Goal: Task Accomplishment & Management: Use online tool/utility

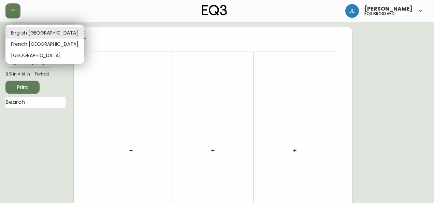
click at [42, 40] on li "French [GEOGRAPHIC_DATA]" at bounding box center [44, 44] width 78 height 11
type input "fr_CA"
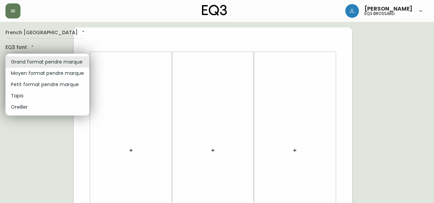
click at [38, 83] on li "Petit format pendre marque" at bounding box center [47, 84] width 84 height 11
type input "small"
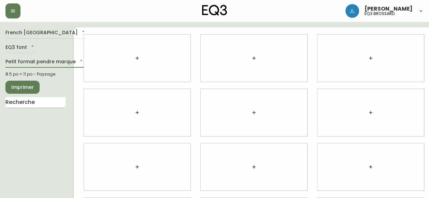
click at [24, 99] on input "text" at bounding box center [35, 102] width 60 height 11
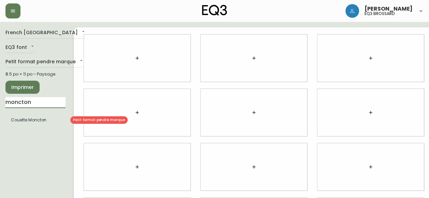
type input "moncton"
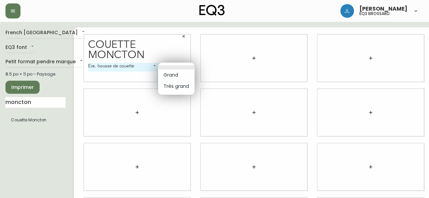
click at [172, 67] on body "Josiane Lamarche eq3 brossard French Canada fr_CA EQ3 font EQ3 Petit format pen…" at bounding box center [214, 153] width 429 height 306
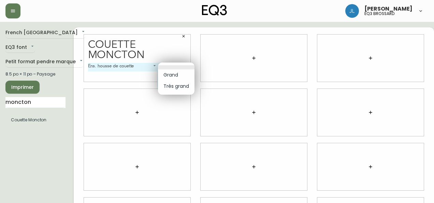
click at [172, 73] on li "Grand" at bounding box center [176, 74] width 36 height 11
type input "0"
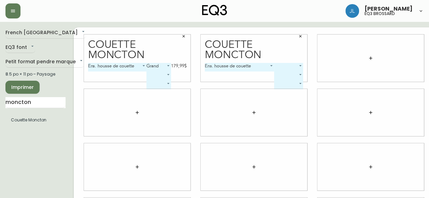
click at [298, 65] on body "Josiane Lamarche eq3 brossard French Canada fr_CA EQ3 font EQ3 Petit format pen…" at bounding box center [214, 153] width 429 height 306
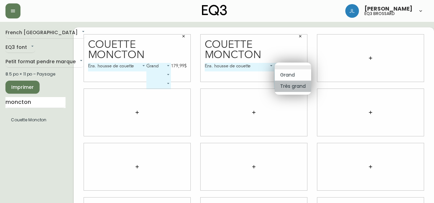
click at [291, 84] on li "Très grand" at bounding box center [293, 86] width 36 height 11
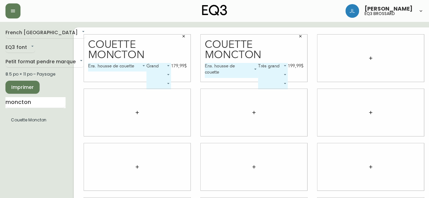
click at [269, 65] on body "Josiane Lamarche eq3 brossard French Canada fr_CA EQ3 font EQ3 Petit format pen…" at bounding box center [214, 153] width 429 height 306
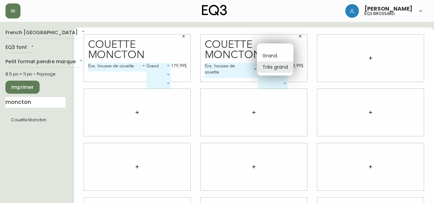
click at [272, 53] on li "Grand" at bounding box center [275, 55] width 36 height 11
type input "0"
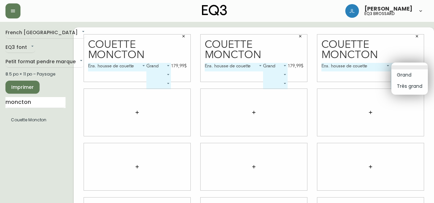
click at [414, 63] on body "Josiane Lamarche eq3 brossard French Canada fr_CA EQ3 font EQ3 Petit format pen…" at bounding box center [217, 153] width 434 height 306
click at [405, 87] on li "Très grand" at bounding box center [409, 86] width 36 height 11
type input "1"
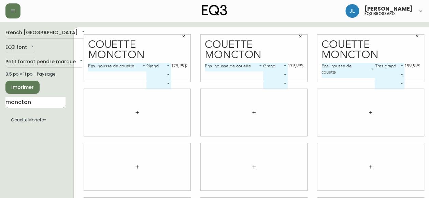
click at [34, 104] on input "moncton" at bounding box center [35, 102] width 60 height 11
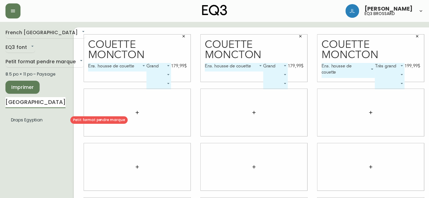
type input "egypt"
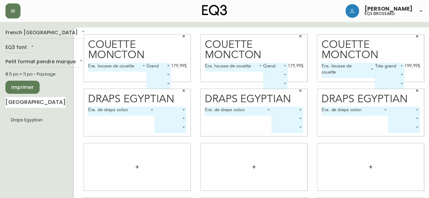
click at [181, 109] on body "Josiane Lamarche eq3 brossard French Canada fr_CA EQ3 font EQ3 Petit format pen…" at bounding box center [214, 153] width 429 height 306
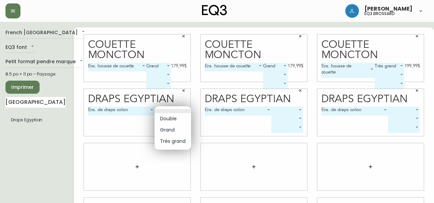
click at [165, 117] on li "Double" at bounding box center [173, 118] width 36 height 11
type input "0"
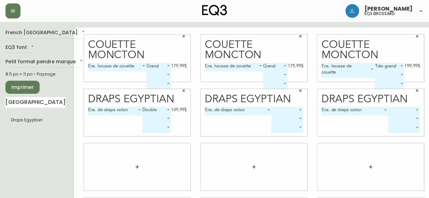
click at [291, 108] on body "Josiane Lamarche eq3 brossard French Canada fr_CA EQ3 font EQ3 Petit format pen…" at bounding box center [214, 153] width 429 height 306
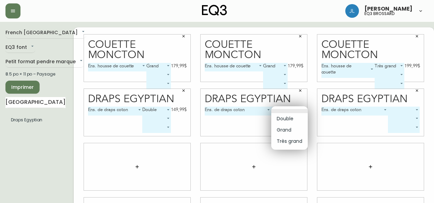
click at [285, 127] on li "Grand" at bounding box center [289, 129] width 36 height 11
type input "1"
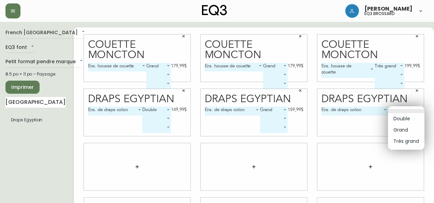
click at [402, 111] on body "Josiane Lamarche eq3 brossard French Canada fr_CA EQ3 font EQ3 Petit format pen…" at bounding box center [217, 153] width 434 height 306
click at [398, 138] on li "Très grand" at bounding box center [406, 140] width 36 height 11
type input "2"
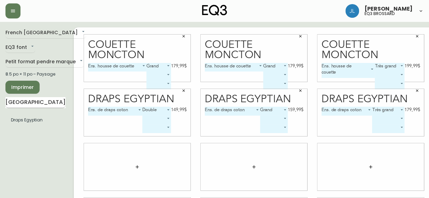
click at [38, 103] on input "egypt" at bounding box center [35, 102] width 60 height 11
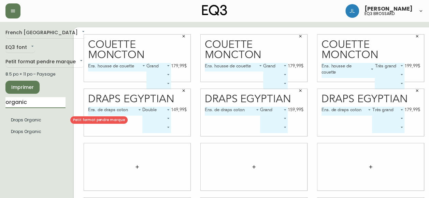
type input "organic"
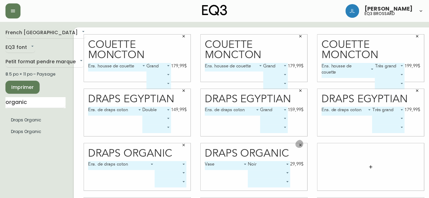
click at [300, 147] on button "button" at bounding box center [300, 145] width 10 height 10
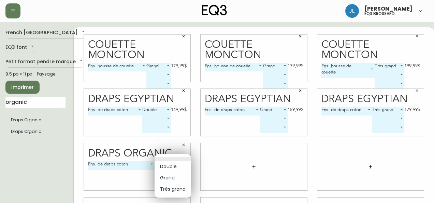
click at [170, 164] on body "Josiane Lamarche eq3 brossard French Canada fr_CA EQ3 font EQ3 Petit format pen…" at bounding box center [217, 153] width 434 height 306
click at [169, 166] on li "Double" at bounding box center [173, 166] width 36 height 11
type input "0"
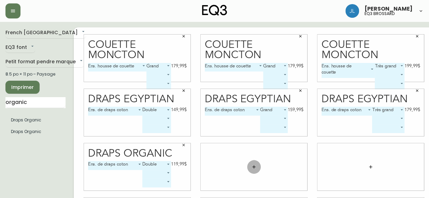
click at [259, 167] on button "button" at bounding box center [254, 167] width 14 height 14
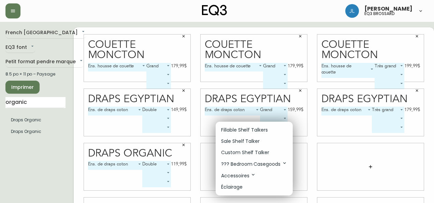
click at [207, 162] on div at bounding box center [217, 101] width 434 height 203
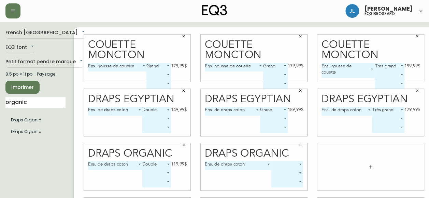
click at [283, 163] on body "Josiane Lamarche eq3 brossard French Canada fr_CA EQ3 font EQ3 Petit format pen…" at bounding box center [214, 153] width 429 height 306
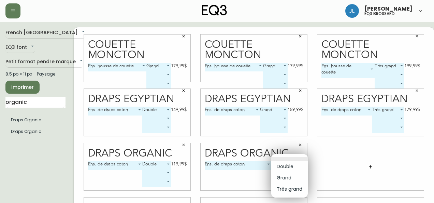
click at [281, 178] on li "Grand" at bounding box center [289, 177] width 36 height 11
type input "1"
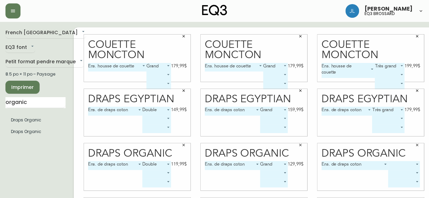
click at [398, 164] on body "Josiane Lamarche eq3 brossard French Canada fr_CA EQ3 font EQ3 Petit format pen…" at bounding box center [214, 153] width 429 height 306
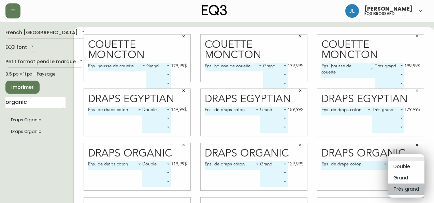
click at [401, 192] on li "Très grand" at bounding box center [406, 188] width 36 height 11
type input "2"
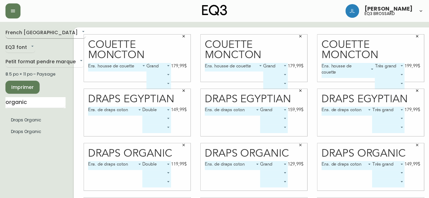
click at [34, 35] on body "Josiane Lamarche eq3 brossard French Canada fr_CA EQ3 font EQ3 Petit format pen…" at bounding box center [214, 153] width 429 height 306
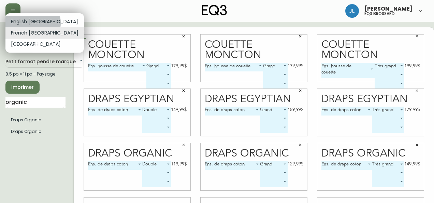
click at [32, 23] on li "English Canada" at bounding box center [44, 21] width 78 height 11
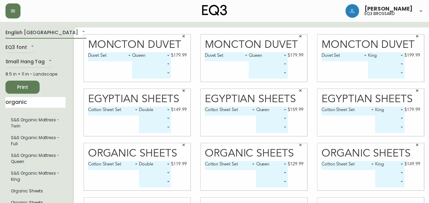
click at [31, 36] on body "Josiane Lamarche eq3 brossard English Canada en_CA EQ3 font EQ3 Small Hang Tag …" at bounding box center [214, 153] width 429 height 306
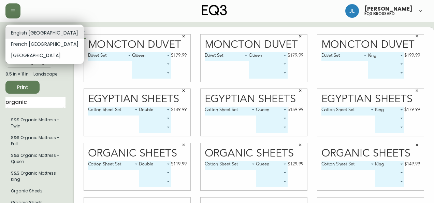
click at [38, 44] on li "French [GEOGRAPHIC_DATA]" at bounding box center [44, 44] width 78 height 11
type input "fr_CA"
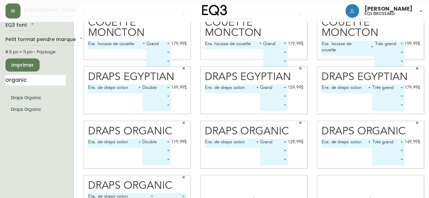
scroll to position [63, 0]
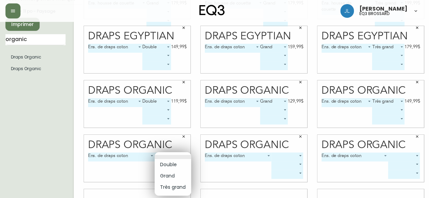
click at [164, 155] on body "Josiane Lamarche eq3 brossard French Canada fr_CA EQ3 font EQ3 Petit format pen…" at bounding box center [214, 90] width 429 height 306
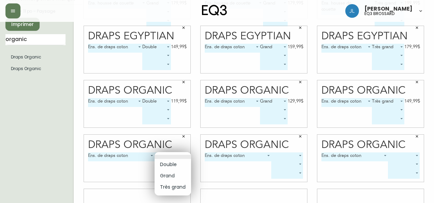
click at [164, 163] on li "Double" at bounding box center [173, 164] width 36 height 11
type input "0"
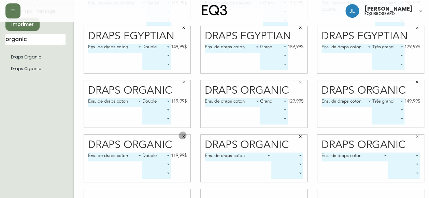
click at [184, 137] on icon "button" at bounding box center [183, 136] width 4 height 4
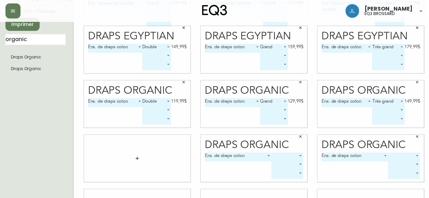
click at [302, 136] on button "button" at bounding box center [300, 136] width 10 height 10
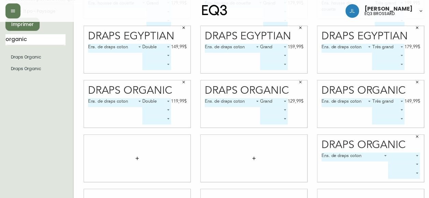
click at [418, 135] on icon "button" at bounding box center [417, 136] width 2 height 2
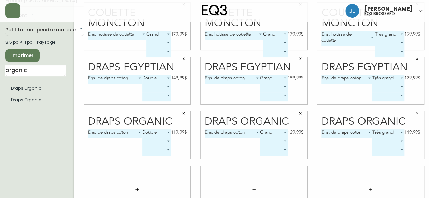
scroll to position [28, 0]
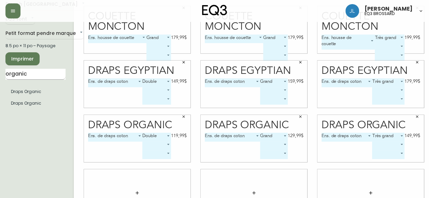
click at [23, 75] on input "organic" at bounding box center [35, 74] width 60 height 11
click at [23, 75] on input "duokex" at bounding box center [35, 74] width 60 height 11
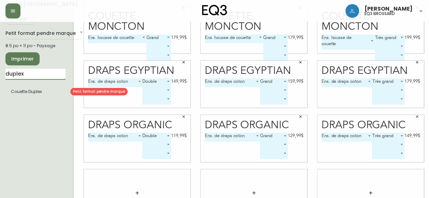
type input "duplex"
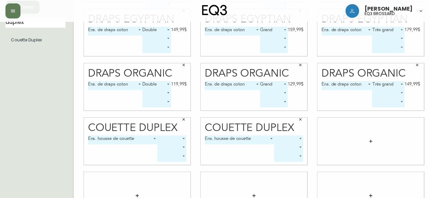
scroll to position [80, 0]
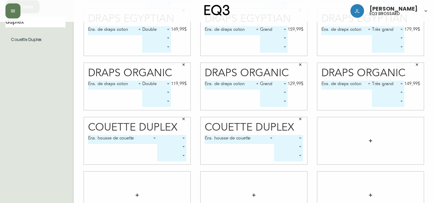
click at [180, 137] on body "Josiane Lamarche eq3 brossard French Canada fr_CA EQ3 font EQ3 Petit format pen…" at bounding box center [217, 73] width 434 height 306
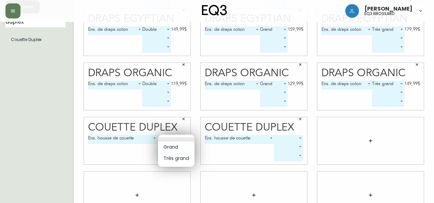
click at [175, 147] on li "Grand" at bounding box center [176, 146] width 36 height 11
type input "0"
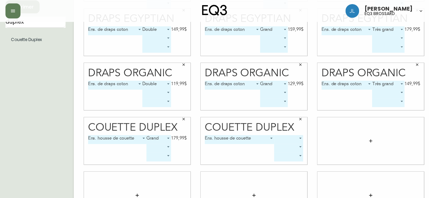
click at [293, 138] on body "Josiane Lamarche eq3 brossard French Canada fr_CA EQ3 font EQ3 Petit format pen…" at bounding box center [214, 73] width 429 height 306
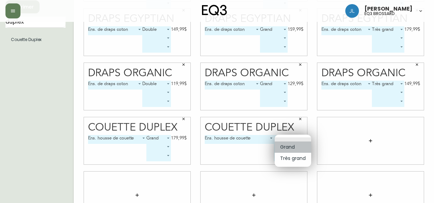
click at [289, 147] on li "Grand" at bounding box center [293, 146] width 36 height 11
type input "0"
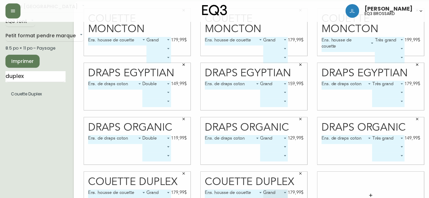
scroll to position [26, 0]
click at [31, 78] on input "duplex" at bounding box center [35, 76] width 60 height 11
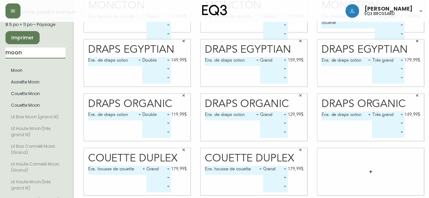
scroll to position [60, 0]
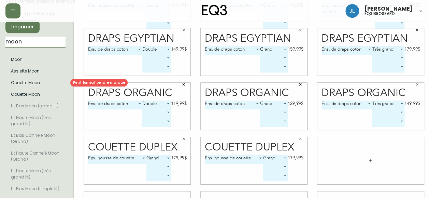
type input "moon"
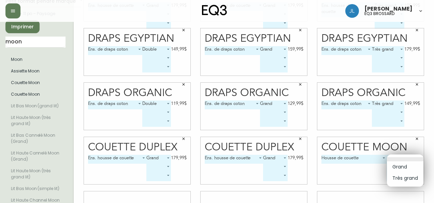
click at [413, 157] on body "Josiane Lamarche eq3 brossard French Canada fr_CA EQ3 font EQ3 Petit format pen…" at bounding box center [217, 93] width 434 height 306
click at [406, 166] on li "Grand" at bounding box center [405, 166] width 36 height 11
type input "0"
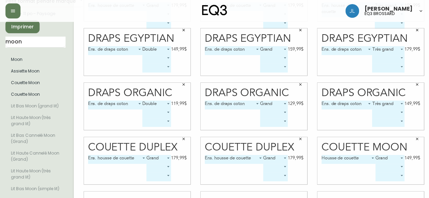
click at [399, 166] on body "Josiane Lamarche eq3 brossard French Canada fr_CA EQ3 font EQ3 Petit format pen…" at bounding box center [214, 93] width 429 height 306
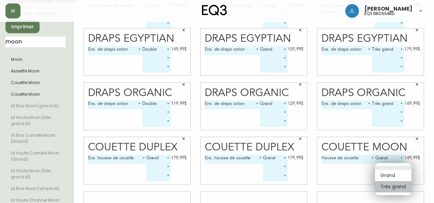
click at [399, 183] on li "Très grand" at bounding box center [393, 186] width 36 height 11
type input "1"
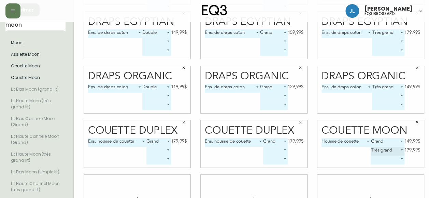
scroll to position [78, 0]
click at [415, 120] on icon "button" at bounding box center [417, 121] width 4 height 4
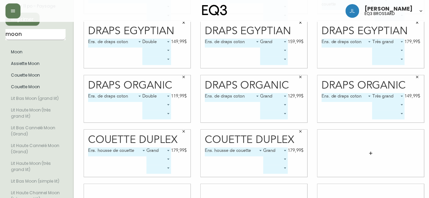
scroll to position [68, 0]
click at [30, 32] on input "moon" at bounding box center [35, 34] width 60 height 11
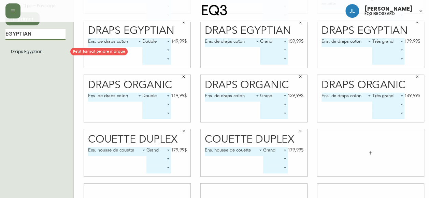
type input "EGYPTIAN"
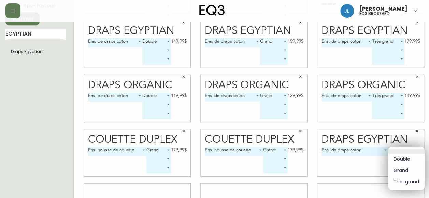
click at [408, 147] on body "Josiane Lamarche eq3 brossard French Canada fr_CA EQ3 font EQ3 Petit format pen…" at bounding box center [214, 85] width 429 height 306
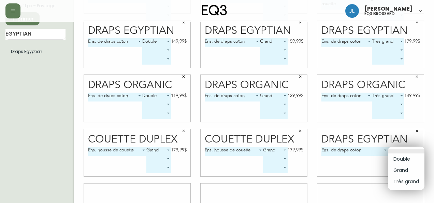
click at [402, 159] on li "Double" at bounding box center [406, 158] width 36 height 11
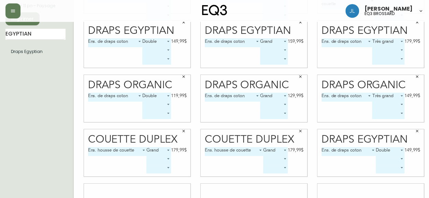
click at [397, 150] on body "Josiane Lamarche eq3 brossard French Canada fr_CA EQ3 font EQ3 Petit format pen…" at bounding box center [214, 85] width 429 height 306
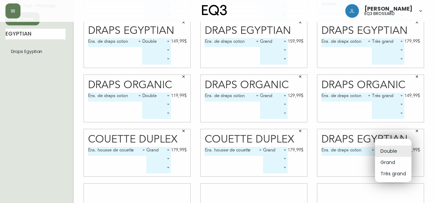
click at [390, 173] on li "Très grand" at bounding box center [393, 173] width 36 height 11
type input "2"
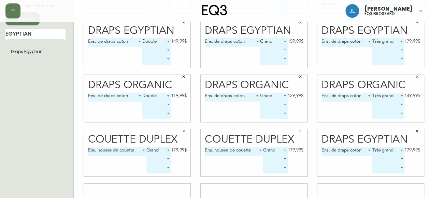
click at [415, 131] on icon "button" at bounding box center [417, 131] width 4 height 4
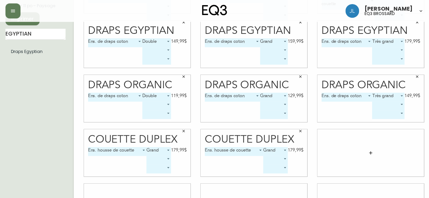
click at [368, 153] on icon "button" at bounding box center [370, 152] width 5 height 5
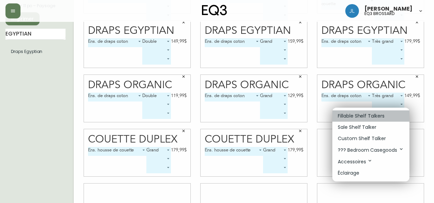
click at [363, 117] on p "Fillable Shelf Talkers" at bounding box center [361, 115] width 47 height 7
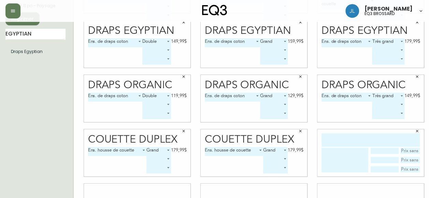
click at [341, 137] on input "text" at bounding box center [370, 139] width 98 height 13
drag, startPoint x: 410, startPoint y: 141, endPoint x: 381, endPoint y: 142, distance: 29.0
click at [381, 142] on input "EGYPTIAN BLUE" at bounding box center [370, 139] width 98 height 13
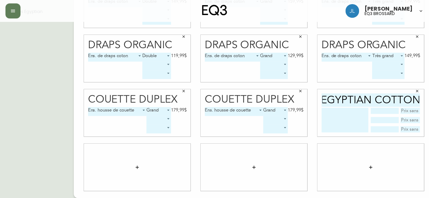
type input "EGYPTIAN COTTON"
click at [140, 167] on icon "button" at bounding box center [136, 166] width 5 height 5
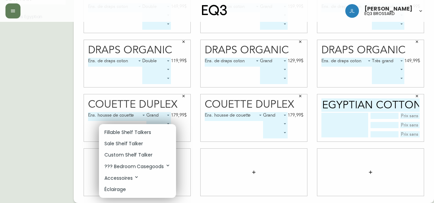
click at [357, 125] on div at bounding box center [217, 101] width 434 height 203
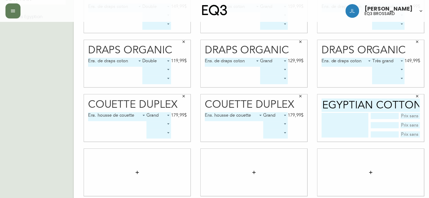
click at [357, 125] on textarea at bounding box center [344, 125] width 47 height 25
type textarea "d"
type textarea "ENSEMBLE DE DRAPS BLEU"
click at [384, 123] on input "text" at bounding box center [384, 125] width 28 height 6
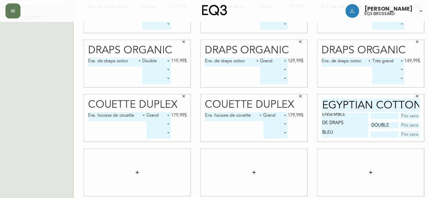
type input "DOUBLE"
type input "169,99$"
type input "T. GRAND"
type input "199,99$"
click at [323, 125] on textarea "ENSEMBLE DE DRAPS BLEU" at bounding box center [344, 125] width 47 height 25
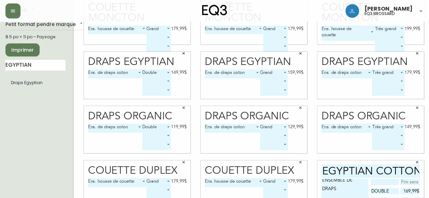
scroll to position [38, 0]
type textarea "ENSEMBLE DE DRAPS BLEU"
click at [47, 63] on input "EGYPTIAN" at bounding box center [35, 64] width 60 height 11
type input "D"
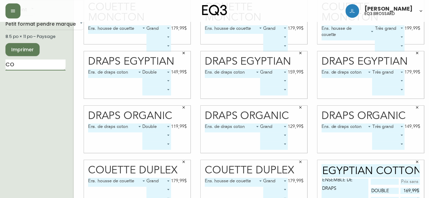
type input "C"
type input "P"
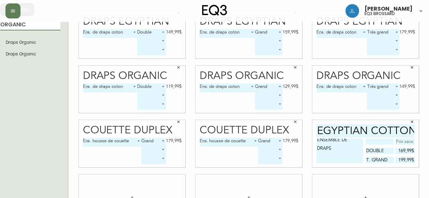
scroll to position [78, 5]
type input "ORGANIC"
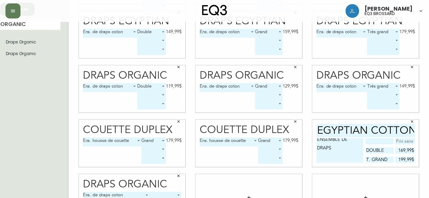
scroll to position [108, 5]
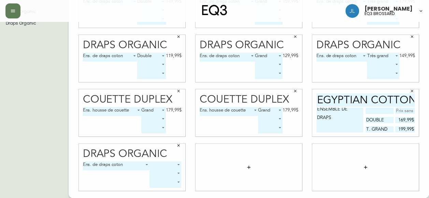
click at [166, 164] on body "Josiane Lamarche eq3 brossard French Canada fr_CA EQ3 font EQ3 Petit format pen…" at bounding box center [209, 45] width 429 height 306
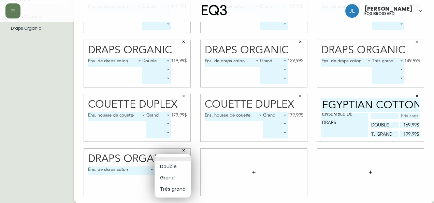
click at [175, 170] on li "Double" at bounding box center [173, 166] width 36 height 11
type input "0"
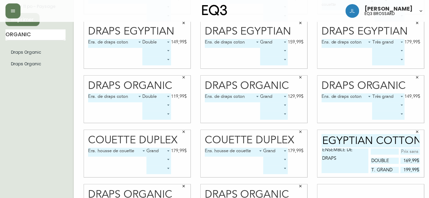
scroll to position [108, 0]
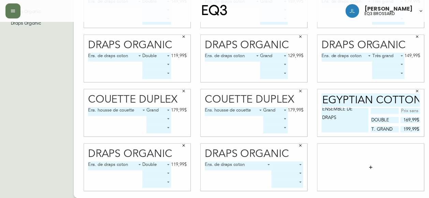
click at [291, 162] on body "Josiane Lamarche eq3 brossard French Canada fr_CA EQ3 font EQ3 Petit format pen…" at bounding box center [214, 45] width 429 height 306
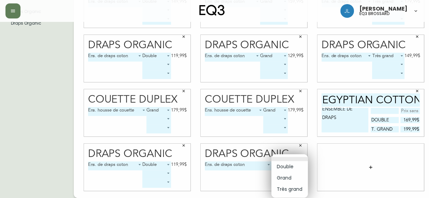
scroll to position [103, 0]
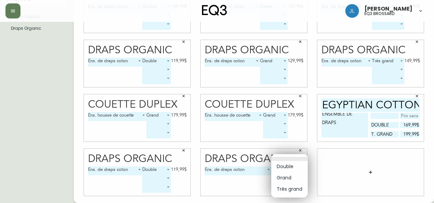
click at [285, 179] on li "Grand" at bounding box center [289, 177] width 36 height 11
type input "1"
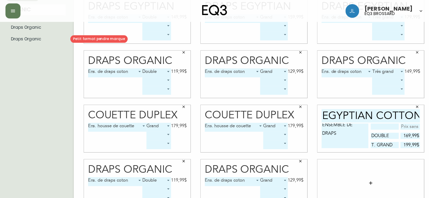
scroll to position [92, 0]
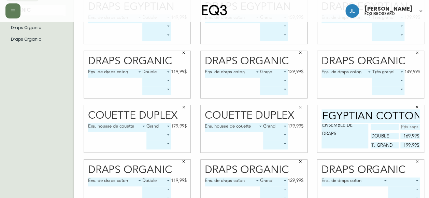
click at [413, 179] on body "Josiane Lamarche eq3 brossard French Canada fr_CA EQ3 font EQ3 Petit format pen…" at bounding box center [214, 61] width 429 height 306
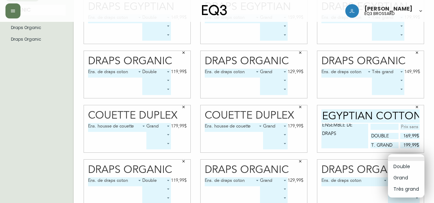
click at [405, 190] on li "Très grand" at bounding box center [406, 188] width 36 height 11
type input "2"
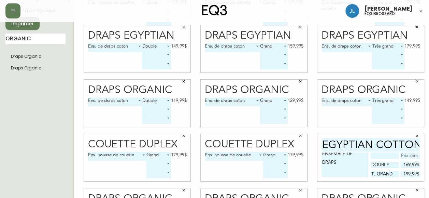
scroll to position [0, 0]
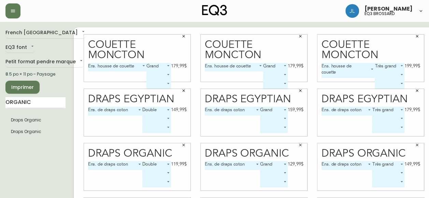
click at [31, 89] on span "Imprimer" at bounding box center [22, 87] width 23 height 9
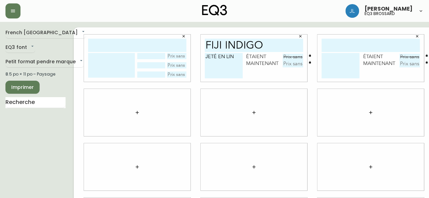
type textarea "JETÉ EN LIN"
click at [289, 56] on input "text" at bounding box center [292, 57] width 20 height 7
type input "99,99$"
type input "50$"
click at [358, 43] on input "text" at bounding box center [370, 45] width 98 height 13
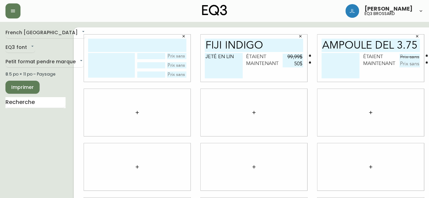
type input "AMPOULE DEL 3.75"
type textarea "BLANC MAT"
type input "12,99$"
click at [186, 36] on button "button" at bounding box center [183, 36] width 10 height 10
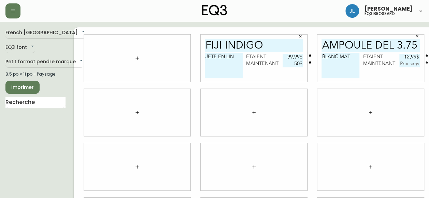
click at [138, 55] on icon "button" at bounding box center [136, 57] width 5 height 5
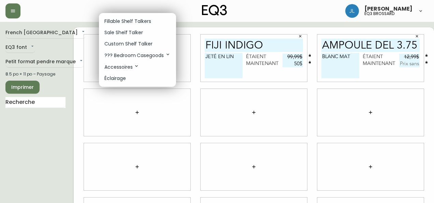
click at [125, 32] on p "Sale Shelf Talker" at bounding box center [123, 32] width 39 height 7
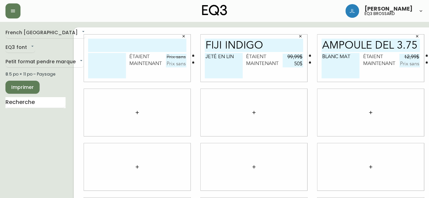
click at [119, 46] on input "text" at bounding box center [137, 45] width 98 height 13
type input "VERO TAUPE"
type textarea "C"
type textarea "B"
type textarea "HOUSSE DE COUSSIN 20x20"
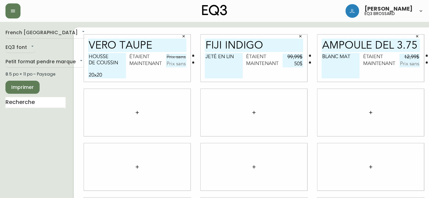
click at [179, 65] on input "text" at bounding box center [176, 63] width 20 height 7
type input "24,95$"
click at [171, 56] on input "text" at bounding box center [176, 57] width 20 height 7
type input "49,99$"
click at [409, 65] on input "text" at bounding box center [409, 63] width 20 height 7
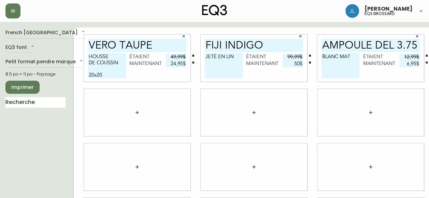
type input "6,95$"
click at [132, 111] on button "button" at bounding box center [137, 112] width 14 height 14
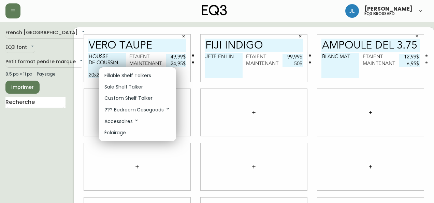
click at [129, 86] on p "Sale Shelf Talker" at bounding box center [123, 86] width 39 height 7
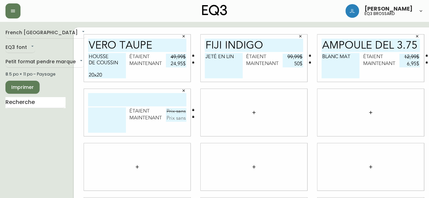
click at [126, 102] on input "text" at bounding box center [137, 99] width 98 height 13
type input "AMPOULE DEL 3.75"
type textarea "GRIS FUMÉ"
click at [177, 112] on input "text" at bounding box center [176, 111] width 20 height 7
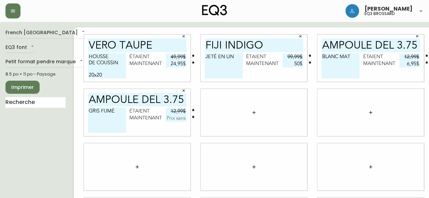
type input "12,99$"
type input "6,95$"
drag, startPoint x: 115, startPoint y: 98, endPoint x: 134, endPoint y: 60, distance: 42.6
click at [134, 60] on div "VERO TAUPE HOUSSE DE COUSSIN 20x20 étaient 49,99$ maintenant 24,95$ fiji indigo…" at bounding box center [254, 166] width 360 height 278
click at [103, 95] on input "AMPOULE DEL 3.75" at bounding box center [137, 99] width 98 height 13
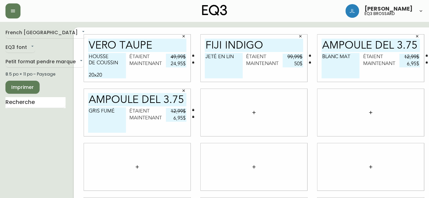
click at [94, 96] on input "AMPOULE DEL 3.75" at bounding box center [137, 99] width 98 height 13
drag, startPoint x: 89, startPoint y: 46, endPoint x: 189, endPoint y: 54, distance: 100.3
click at [189, 54] on div "VERO TAUPE HOUSSE DE COUSSIN 20x20 étaient 49,99$ maintenant 24,95$" at bounding box center [137, 57] width 106 height 47
click at [229, 76] on textarea "JETÉ EN LIN" at bounding box center [224, 65] width 38 height 25
drag, startPoint x: 206, startPoint y: 45, endPoint x: 281, endPoint y: 48, distance: 75.4
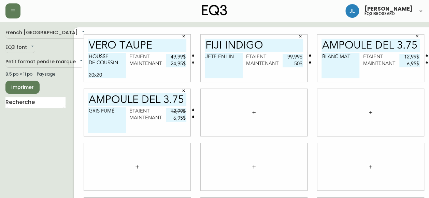
click at [281, 48] on input "fiji indigo" at bounding box center [254, 45] width 98 height 13
click at [301, 36] on icon "button" at bounding box center [300, 36] width 4 height 4
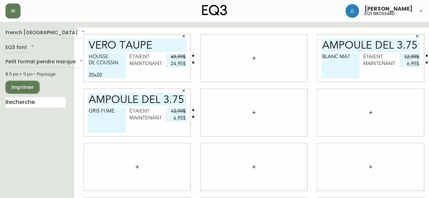
click at [252, 57] on icon "button" at bounding box center [253, 57] width 5 height 5
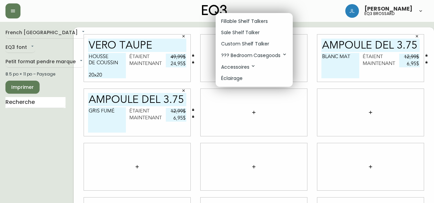
click at [249, 21] on p "Fillable Shelf Talkers" at bounding box center [244, 21] width 47 height 7
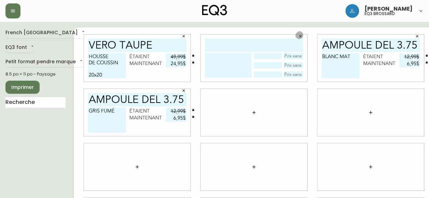
click at [304, 39] on button "button" at bounding box center [300, 36] width 10 height 10
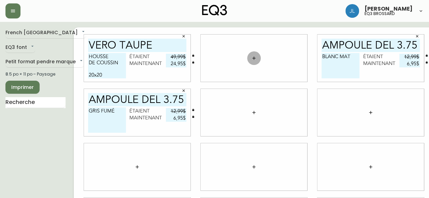
click at [251, 61] on button "button" at bounding box center [254, 58] width 14 height 14
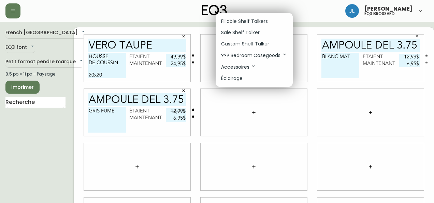
click at [247, 47] on p "Custom Shelf Talker" at bounding box center [245, 43] width 48 height 7
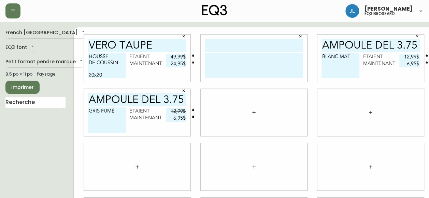
click at [247, 47] on input "text" at bounding box center [254, 45] width 98 height 13
type input "[PERSON_NAME]"
drag, startPoint x: 185, startPoint y: 99, endPoint x: 53, endPoint y: 103, distance: 131.7
click at [53, 103] on div "French Canada fr_CA EQ3 font EQ3 Petit format pendre marque small 8.5 po × 11 p…" at bounding box center [214, 166] width 418 height 278
click at [418, 37] on icon "button" at bounding box center [417, 36] width 4 height 4
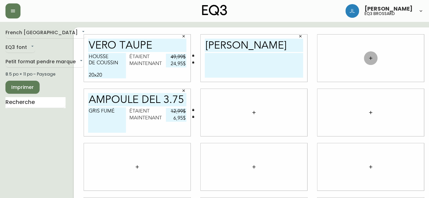
click at [369, 60] on icon "button" at bounding box center [370, 57] width 5 height 5
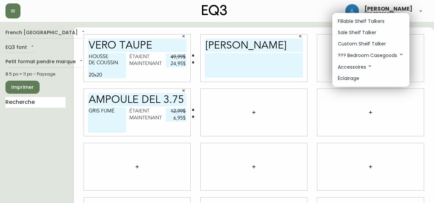
click at [360, 21] on p "Fillable Shelf Talkers" at bounding box center [361, 21] width 47 height 7
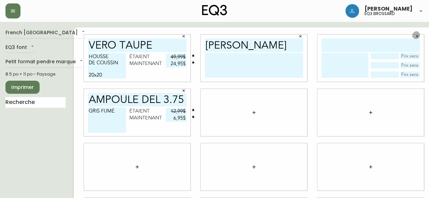
click at [420, 33] on button "button" at bounding box center [417, 36] width 10 height 10
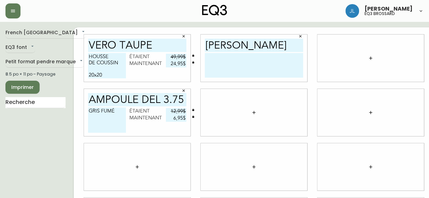
click at [372, 57] on icon "button" at bounding box center [370, 57] width 5 height 5
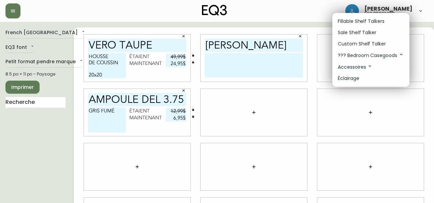
click at [364, 45] on p "Custom Shelf Talker" at bounding box center [362, 43] width 48 height 7
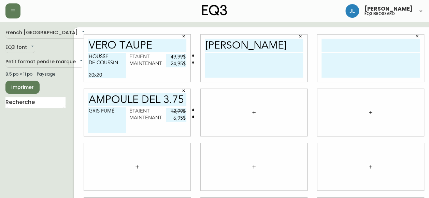
click at [365, 45] on input "text" at bounding box center [370, 45] width 98 height 13
type input "SLOPE"
click at [339, 55] on textarea at bounding box center [370, 65] width 98 height 25
type textarea "Chaise de salle à manger"
click at [249, 53] on textarea at bounding box center [254, 65] width 98 height 25
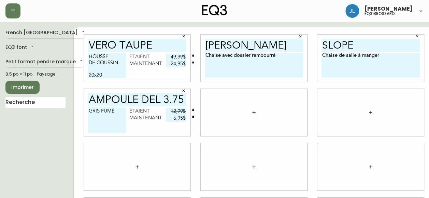
type textarea "Chaise avec dossier rembourré"
click at [185, 90] on icon "button" at bounding box center [183, 90] width 4 height 4
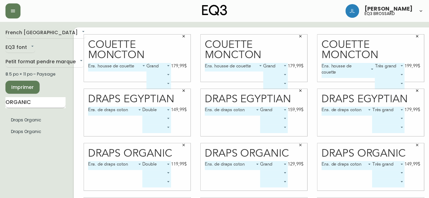
click at [55, 102] on input "ORGANIC" at bounding box center [35, 102] width 60 height 11
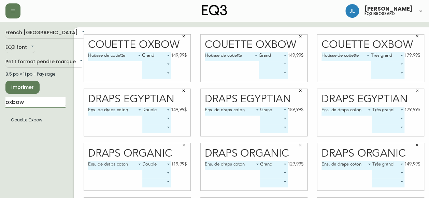
click at [16, 105] on input "oxbow" at bounding box center [35, 102] width 60 height 11
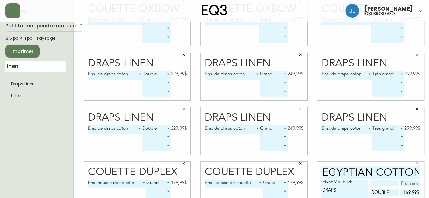
scroll to position [35, 0]
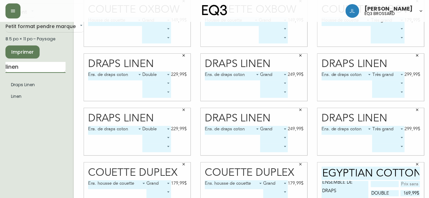
click at [30, 67] on input "linen" at bounding box center [35, 67] width 60 height 11
type input "fika"
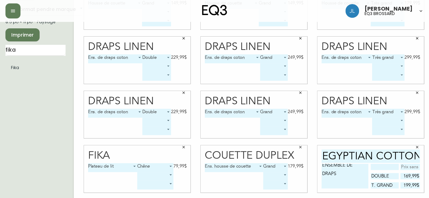
scroll to position [53, 0]
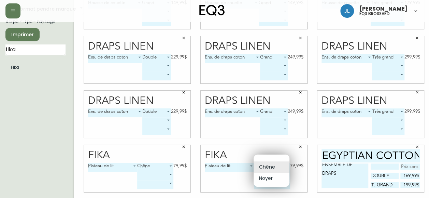
click at [274, 164] on body "Josiane Lamarche eq3 brossard French Canada fr_CA EQ3 font EQ3 Petit format pen…" at bounding box center [214, 100] width 429 height 306
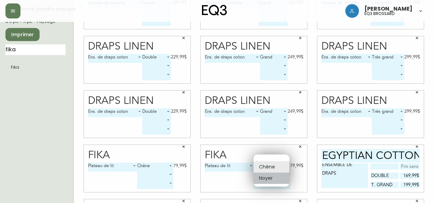
click at [268, 175] on li "Noyer" at bounding box center [271, 177] width 36 height 11
type input "1"
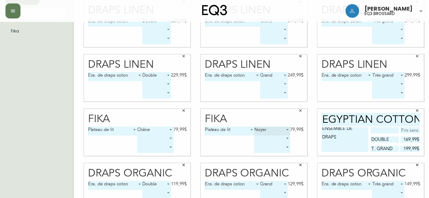
scroll to position [108, 0]
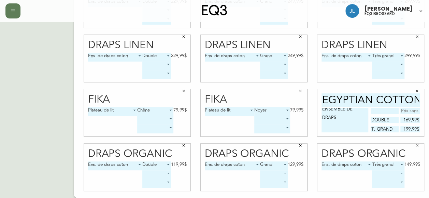
click at [419, 87] on button "button" at bounding box center [417, 91] width 10 height 10
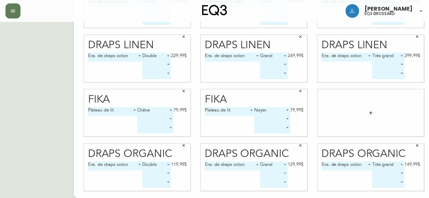
click at [180, 145] on button "button" at bounding box center [183, 145] width 10 height 10
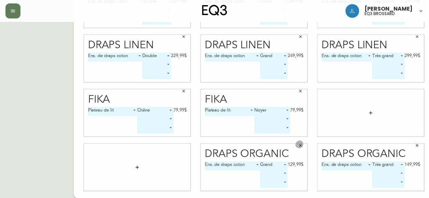
click at [298, 144] on icon "button" at bounding box center [300, 145] width 4 height 4
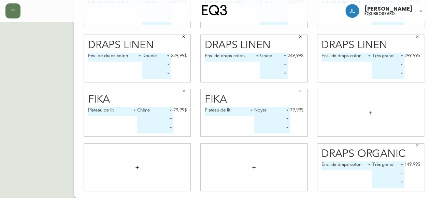
click at [413, 145] on button "button" at bounding box center [417, 145] width 10 height 10
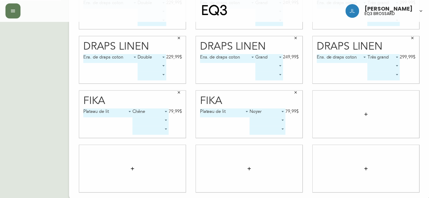
scroll to position [0, 5]
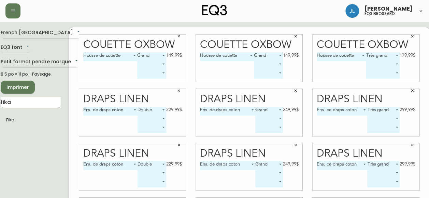
click at [18, 100] on input "fika" at bounding box center [31, 102] width 60 height 11
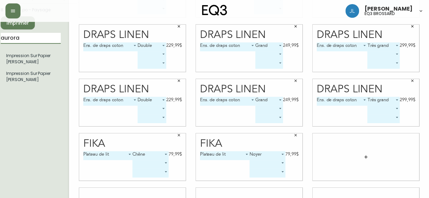
scroll to position [85, 5]
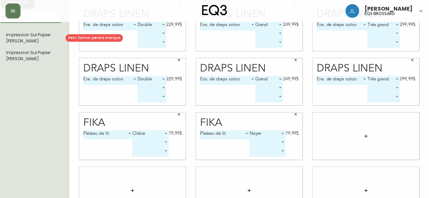
type input "aurora"
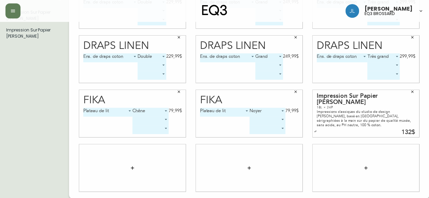
scroll to position [108, 5]
click at [136, 161] on div at bounding box center [132, 167] width 106 height 47
click at [133, 163] on button "button" at bounding box center [133, 167] width 14 height 14
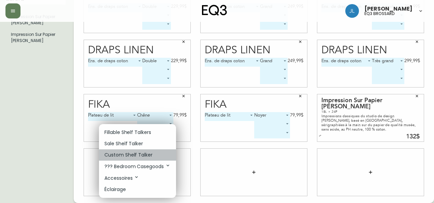
click at [126, 157] on p "Custom Shelf Talker" at bounding box center [128, 154] width 48 height 7
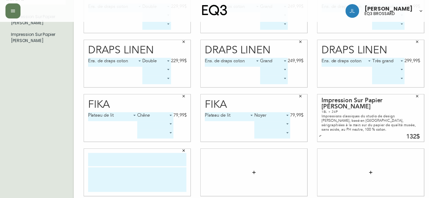
click at [124, 158] on input "text" at bounding box center [137, 158] width 98 height 13
type input "s"
type input "[PERSON_NAME]"
type textarea "d"
click at [250, 172] on button "button" at bounding box center [254, 172] width 14 height 14
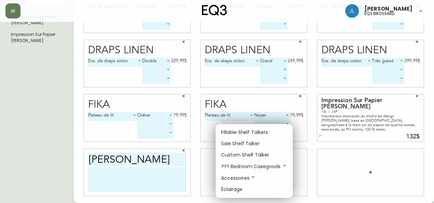
click at [235, 153] on p "Custom Shelf Talker" at bounding box center [245, 154] width 48 height 7
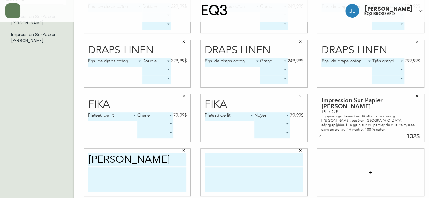
click at [232, 156] on input "text" at bounding box center [254, 158] width 98 height 13
type input "slope"
click at [215, 172] on textarea at bounding box center [254, 179] width 98 height 25
type textarea "c"
type textarea "Chaise de salle à manger À partir de"
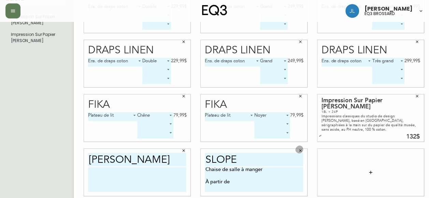
click at [299, 151] on icon "button" at bounding box center [300, 150] width 4 height 4
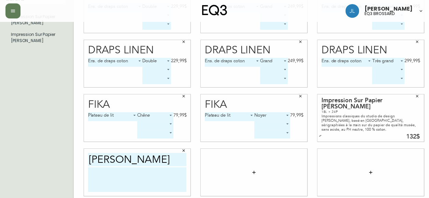
click at [182, 148] on icon "button" at bounding box center [183, 150] width 4 height 4
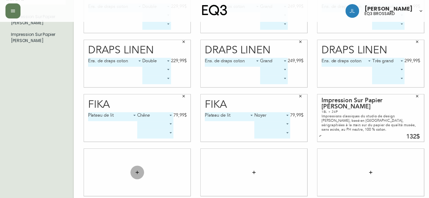
click at [133, 175] on button "button" at bounding box center [137, 172] width 14 height 14
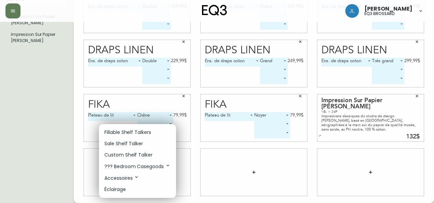
click at [137, 143] on p "Sale Shelf Talker" at bounding box center [123, 143] width 39 height 7
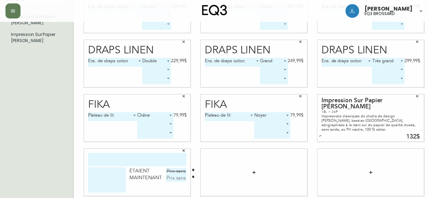
click at [134, 154] on input "text" at bounding box center [137, 158] width 98 height 13
paste input "fiji indigo"
type input "fiji indigo"
type textarea "j"
type textarea "JETÉ EN LIN"
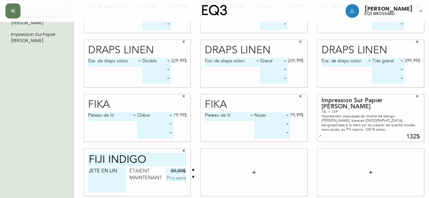
type input "99,99$"
type input "50$"
click at [257, 169] on button "button" at bounding box center [254, 172] width 14 height 14
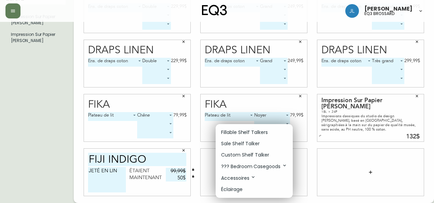
click at [249, 145] on p "Sale Shelf Talker" at bounding box center [240, 143] width 39 height 7
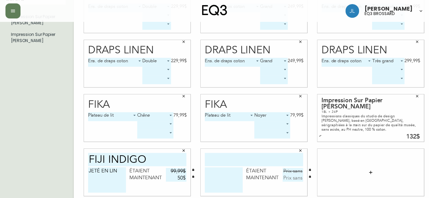
click at [246, 160] on input "text" at bounding box center [254, 158] width 98 height 13
paste input "AMPOULE DEL 3.75"
type input "AMPOULE DEL 3.75"
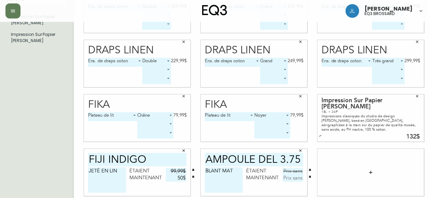
type textarea "BLANT MAT"
click at [288, 169] on input "text" at bounding box center [292, 170] width 20 height 7
type input "12,99$"
type input "6,95$"
click at [372, 171] on icon "button" at bounding box center [370, 171] width 5 height 5
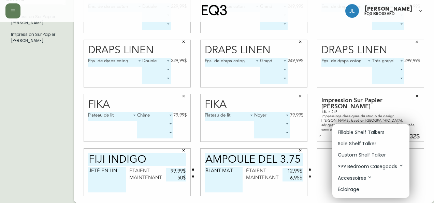
click at [361, 144] on p "Sale Shelf Talker" at bounding box center [357, 143] width 39 height 7
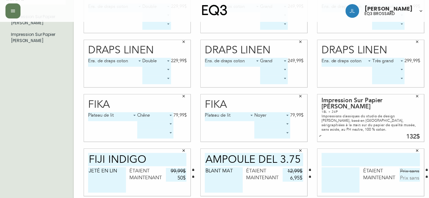
click at [349, 160] on input "text" at bounding box center [370, 158] width 98 height 13
paste input "AMPOULE DEL 3.75"
type input "AMPOULE DEL 3.75"
click at [340, 179] on textarea at bounding box center [340, 179] width 38 height 25
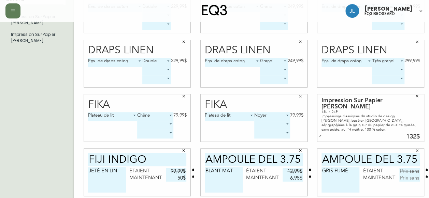
type textarea "GRIS FUMÉ"
click at [411, 172] on input "text" at bounding box center [409, 170] width 20 height 7
type input "12,99$"
type input "6,95$"
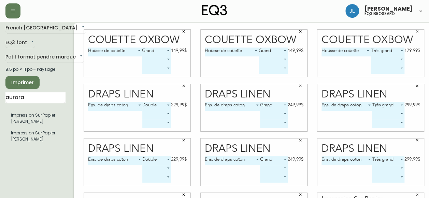
scroll to position [0, 0]
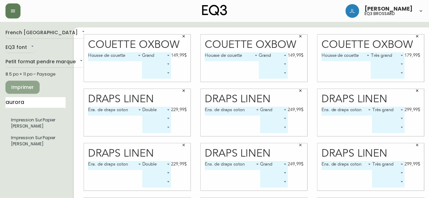
click at [24, 89] on span "Imprimer" at bounding box center [22, 87] width 23 height 9
